Goal: Information Seeking & Learning: Learn about a topic

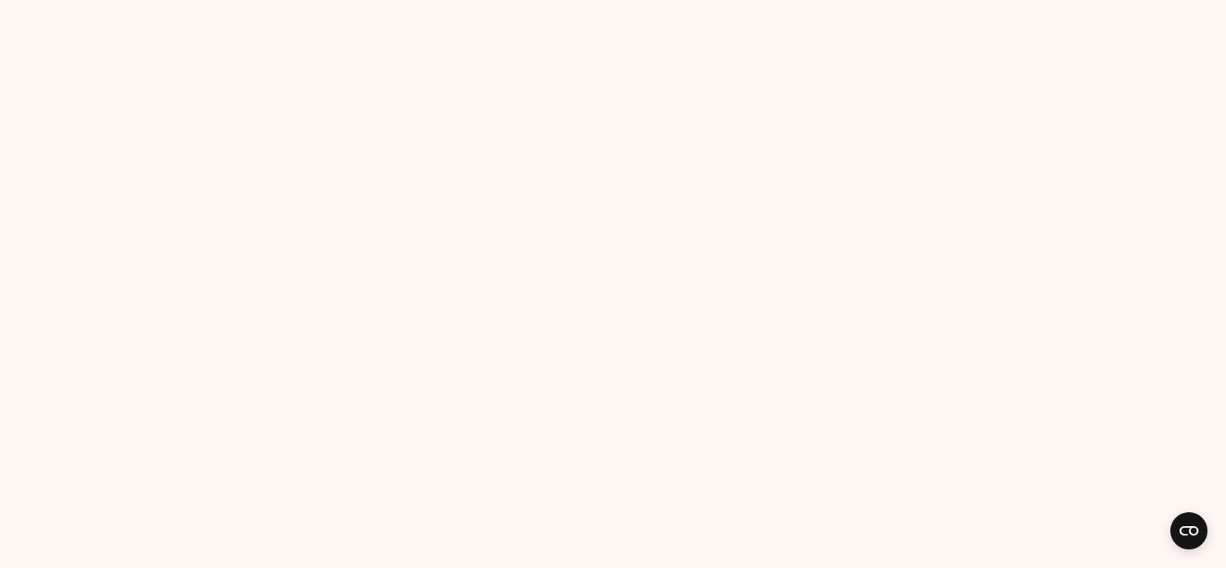
scroll to position [6120, 0]
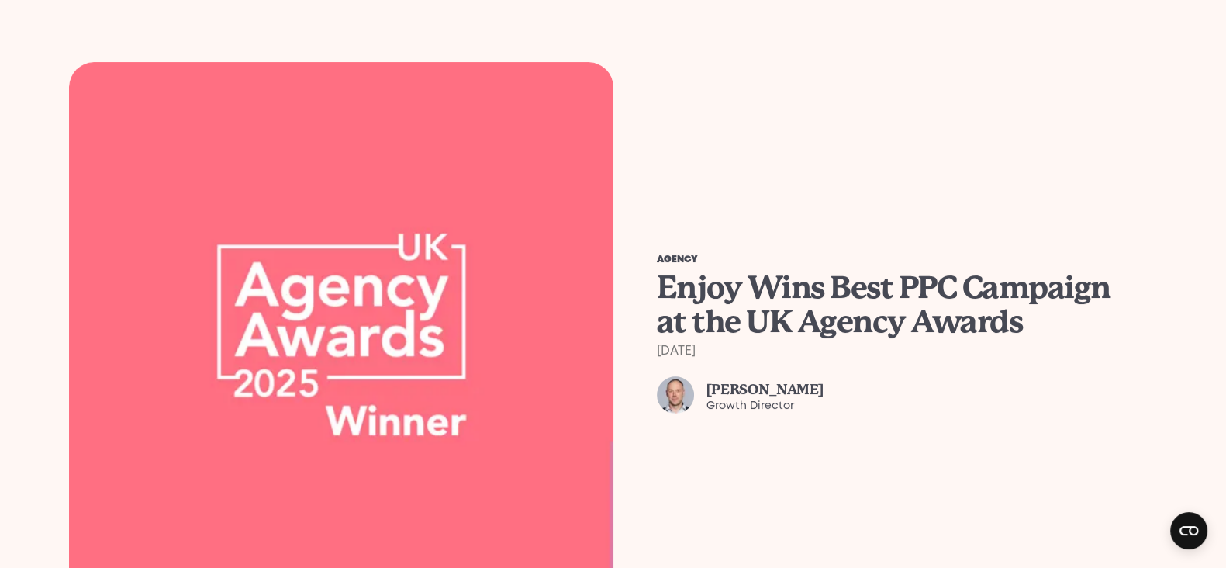
scroll to position [582, 0]
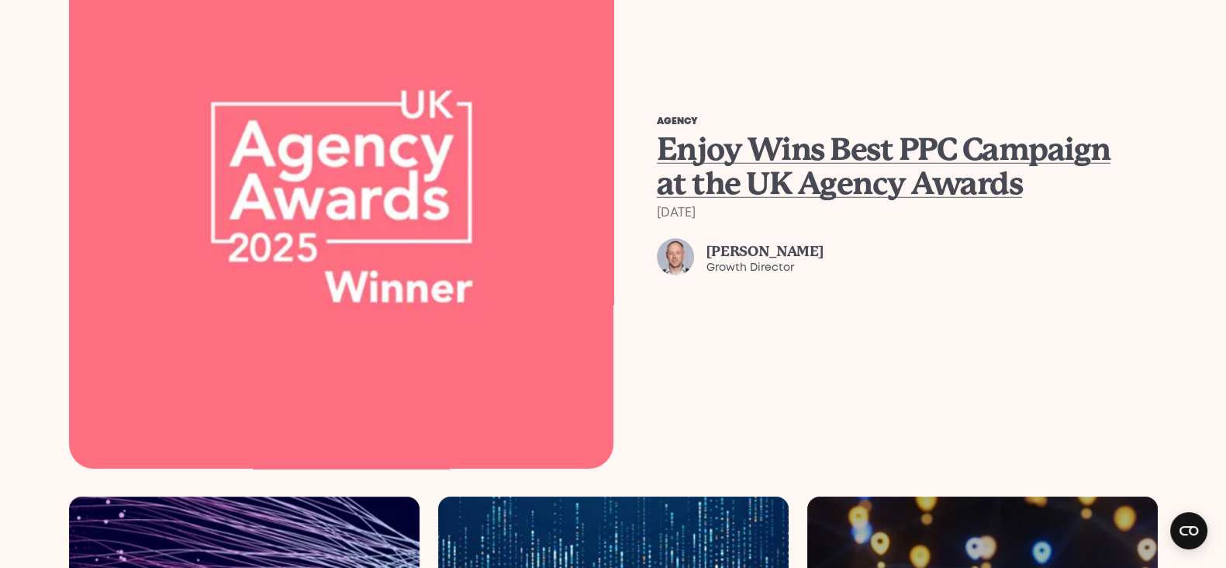
click at [740, 137] on span "Enjoy Wins Best PPC Campaign at the UK Agency Awards" at bounding box center [884, 166] width 454 height 71
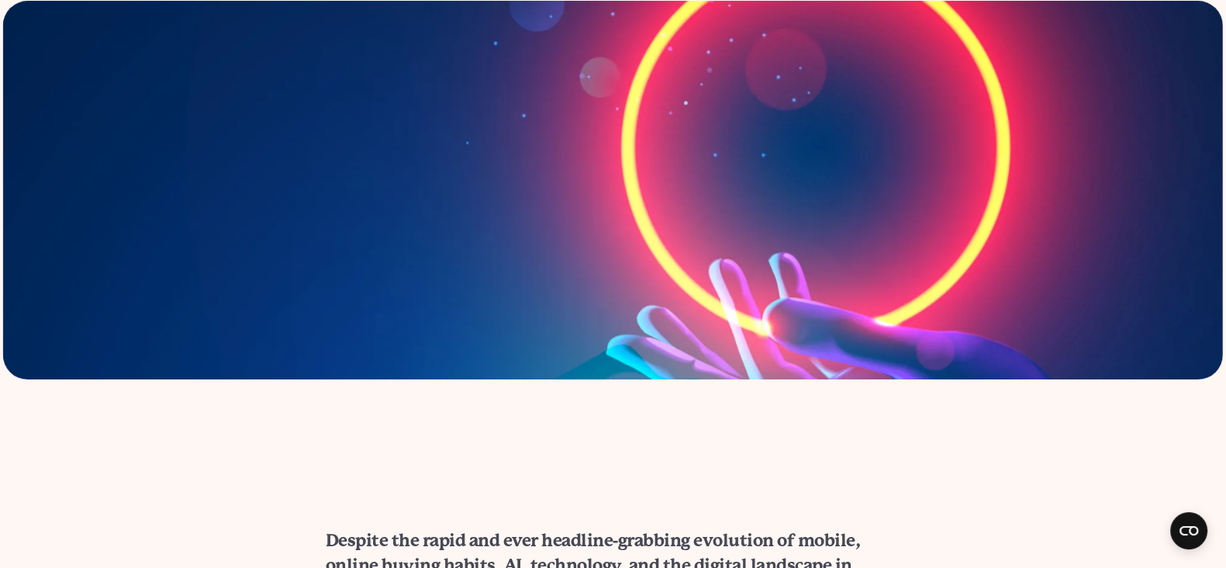
scroll to position [485, 0]
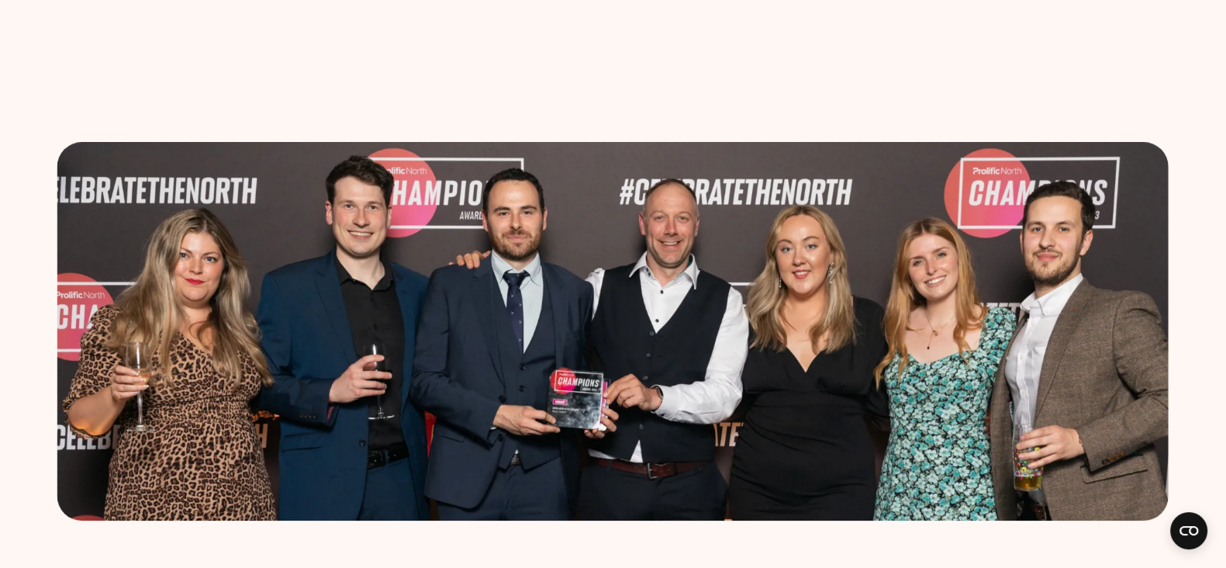
scroll to position [387, 0]
